Goal: Find specific page/section: Find specific page/section

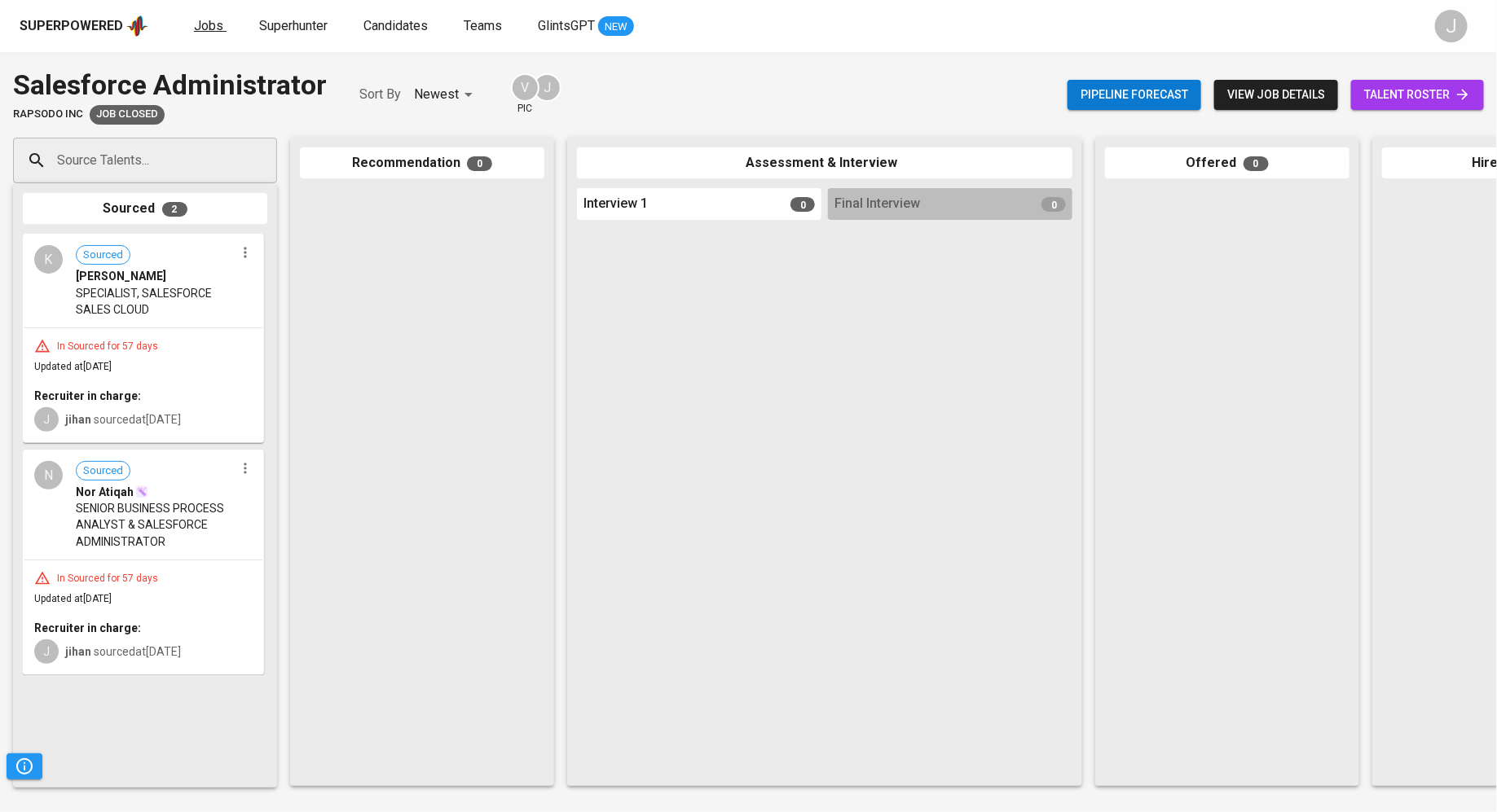
click at [211, 33] on link "Jobs" at bounding box center [209, 26] width 33 height 21
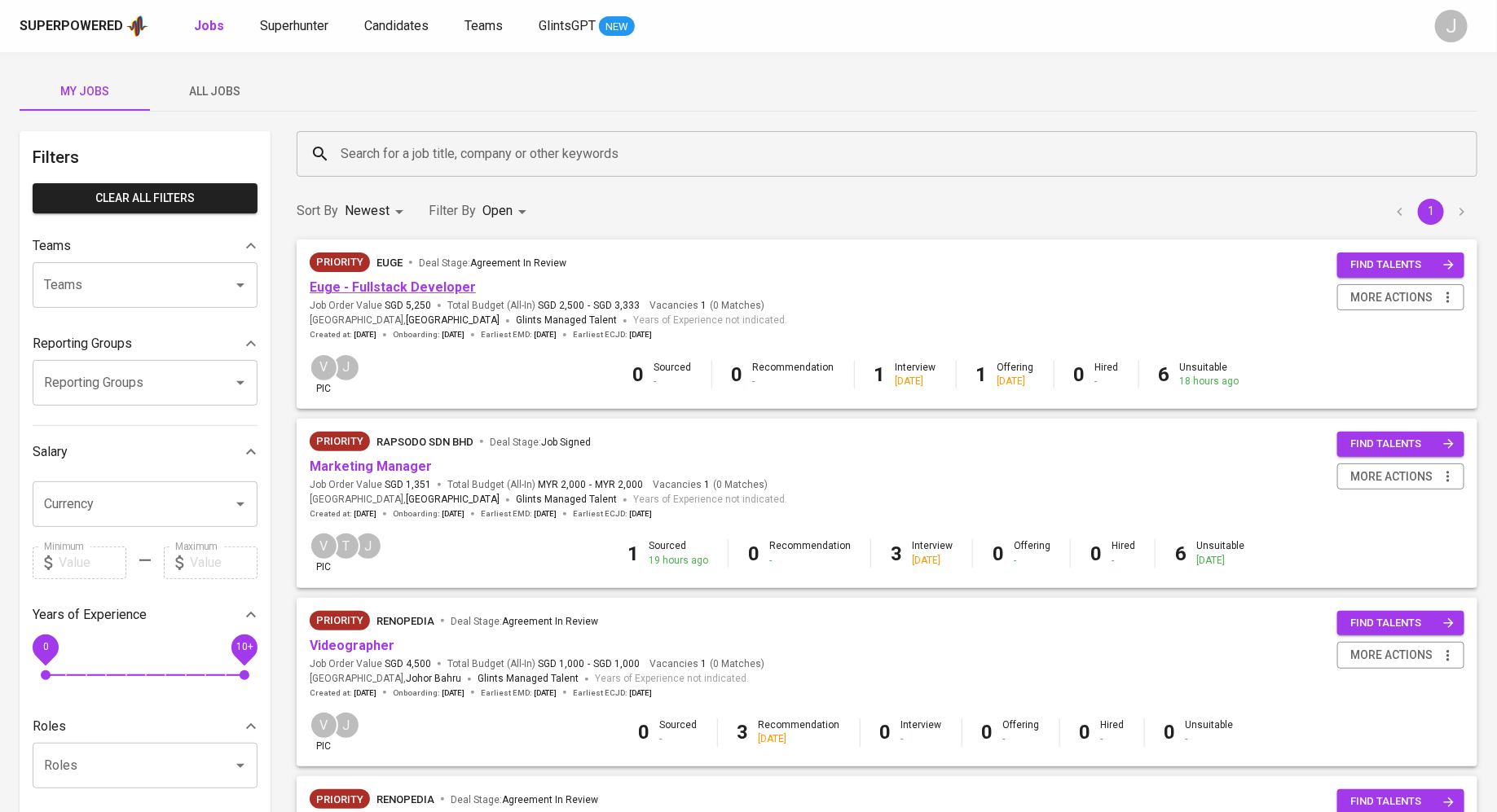
click at [406, 284] on link "Euge - Fullstack Developer" at bounding box center [392, 287] width 166 height 16
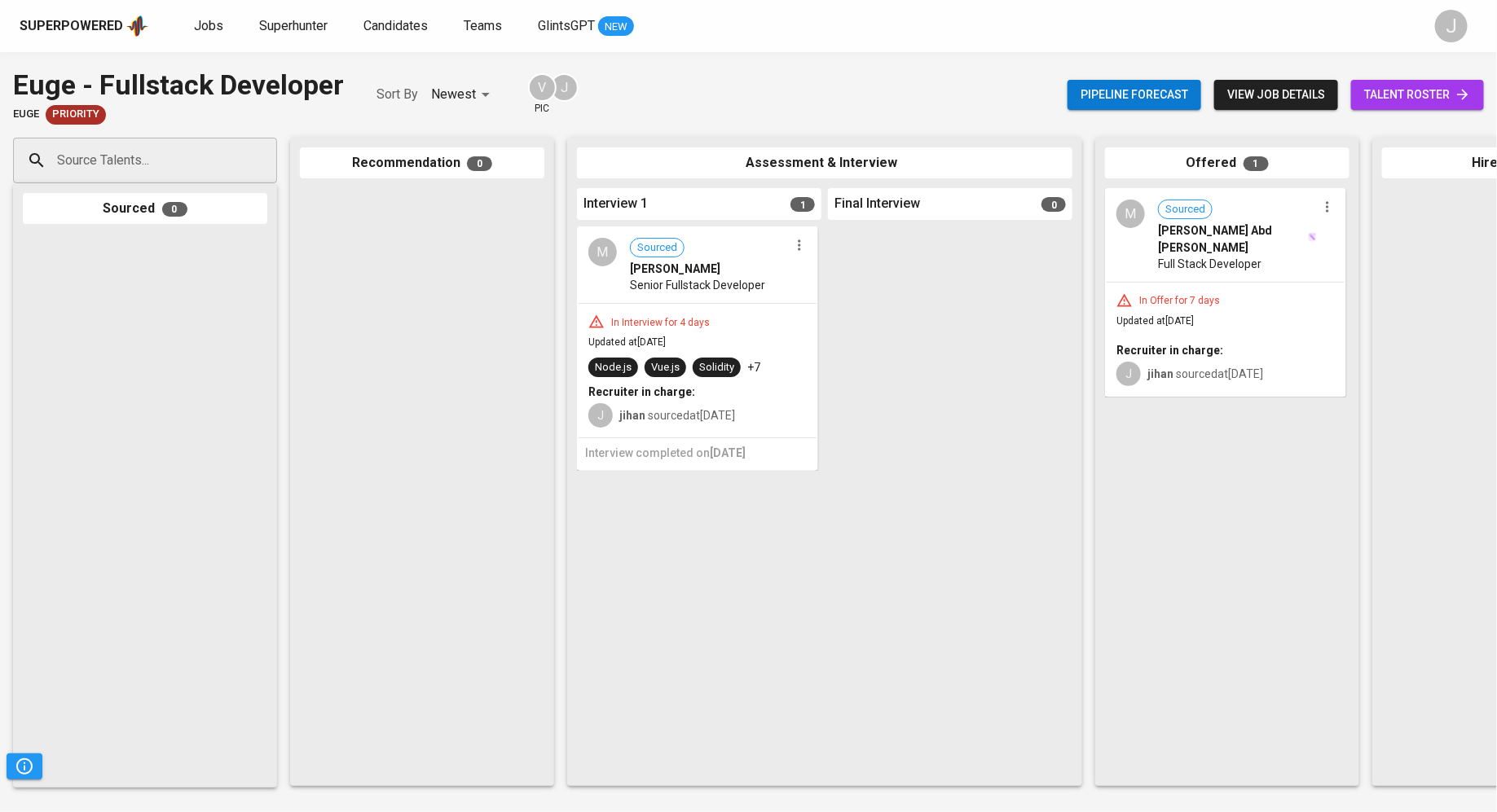
click at [717, 308] on div "In Interview for 4 days Updated at [DATE] Node.[PERSON_NAME].js Solidity +7 Rec…" at bounding box center [698, 370] width 238 height 133
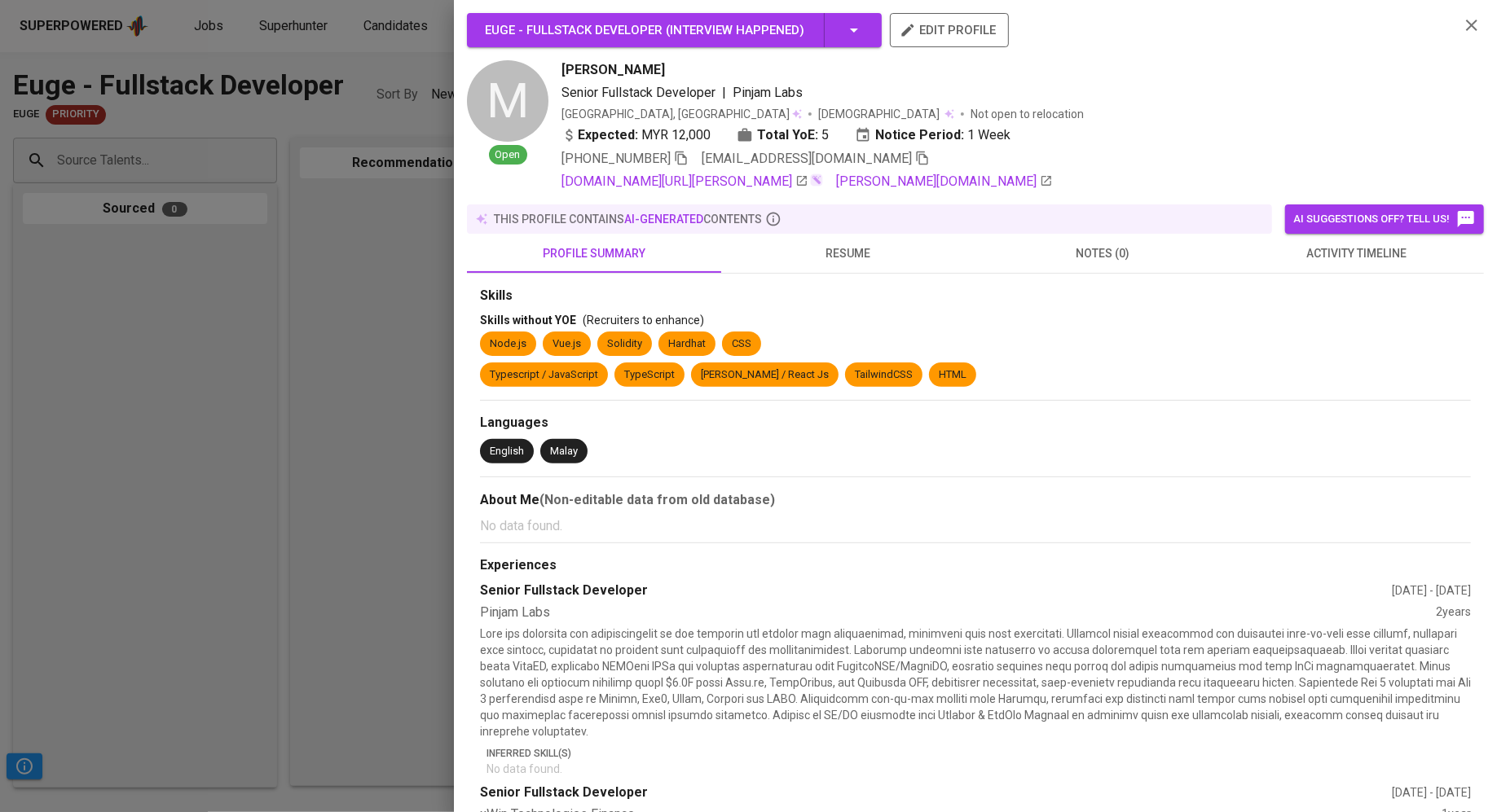
click at [831, 273] on div "Euge - [PERSON_NAME] ( Interview happened ) edit profile M Open [PERSON_NAME] S…" at bounding box center [976, 593] width 1018 height 1160
click at [876, 253] on span "resume" at bounding box center [849, 254] width 235 height 21
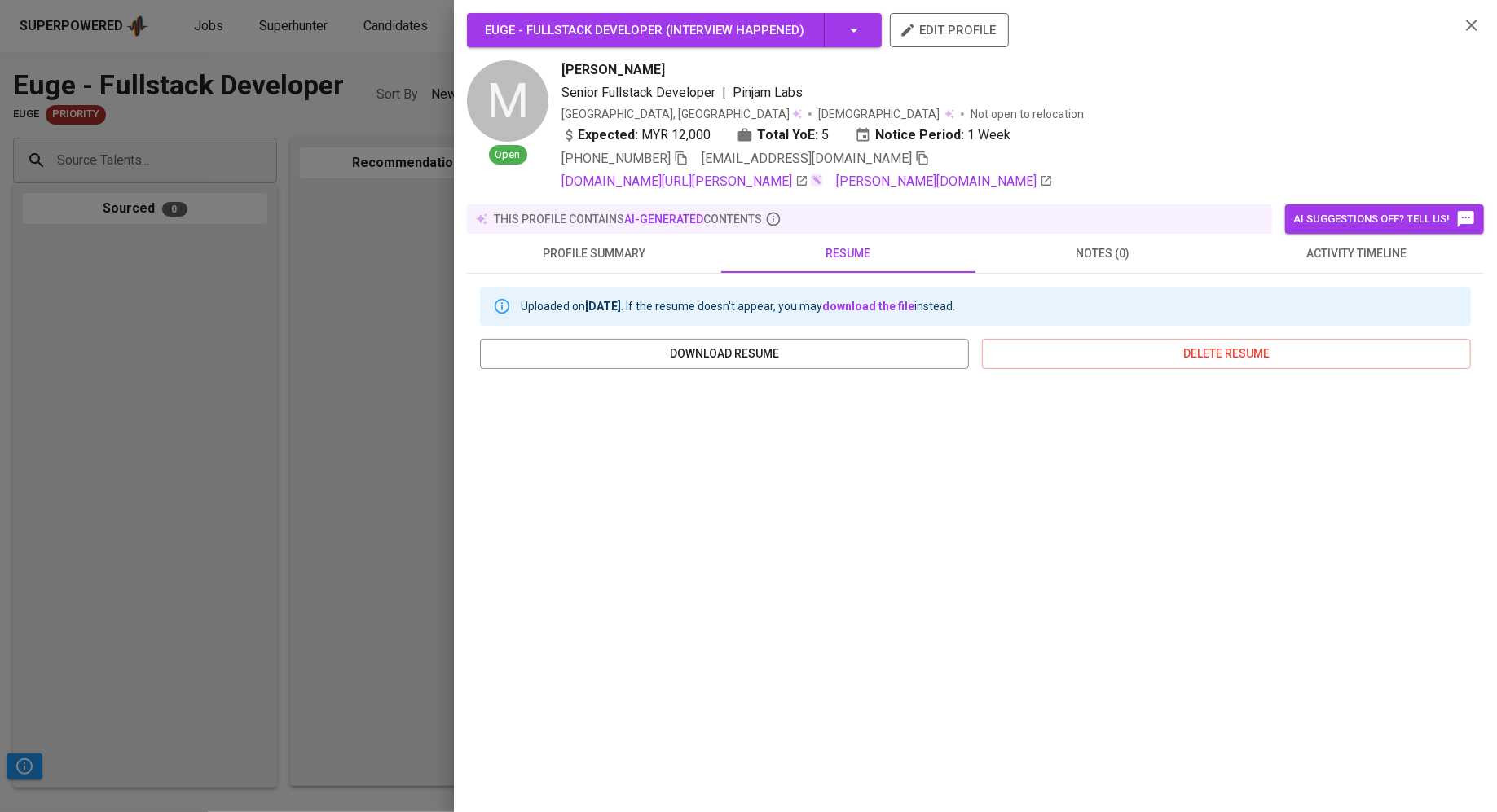
scroll to position [82, 0]
